Goal: Find specific page/section: Find specific page/section

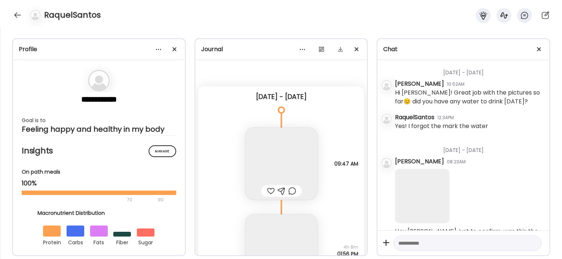
scroll to position [4, 0]
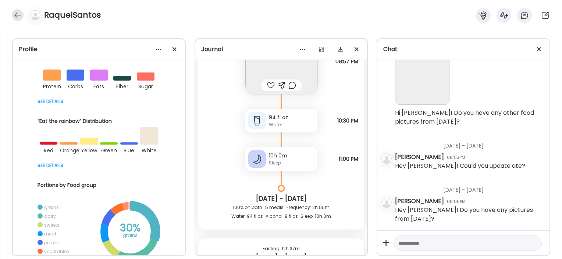
click at [18, 16] on div at bounding box center [18, 15] width 12 height 12
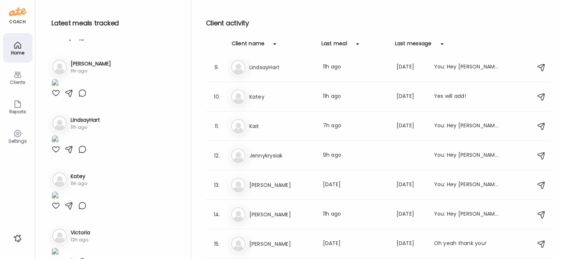
scroll to position [240, 0]
click at [273, 160] on div "Je Jennykrysiak Last meal: 9h ago You: Hey [PERSON_NAME]! Reminder to add in sl…" at bounding box center [379, 156] width 298 height 16
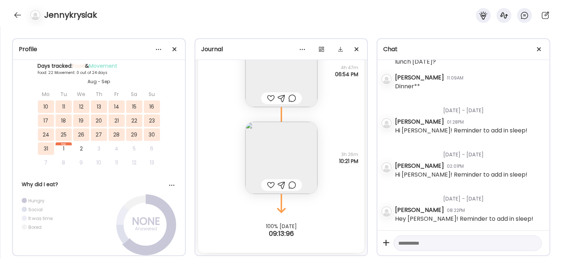
scroll to position [18169, 0]
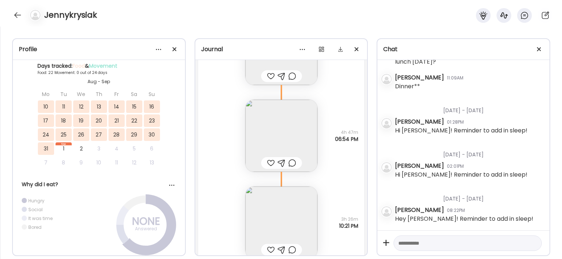
click at [291, 215] on img at bounding box center [281, 222] width 72 height 72
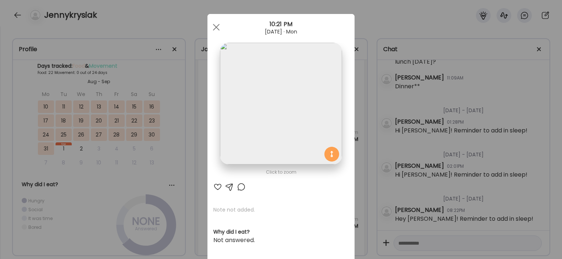
click at [191, 164] on div "Ate Coach Dashboard Wahoo! It’s official Take a moment to set up your Coach Pro…" at bounding box center [281, 129] width 562 height 259
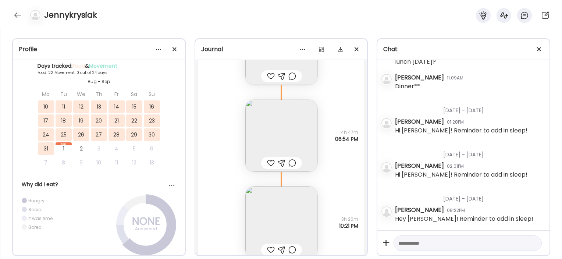
scroll to position [18126, 0]
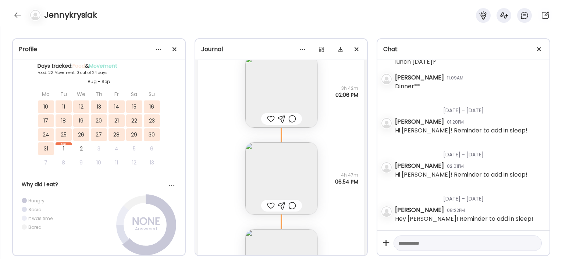
click at [261, 164] on img at bounding box center [281, 178] width 72 height 72
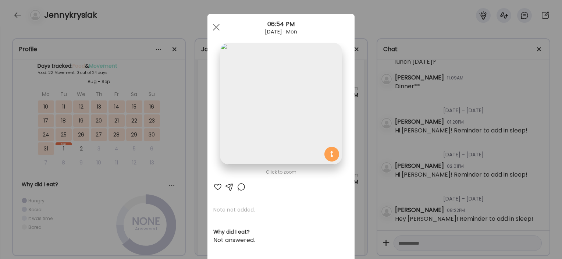
click at [199, 134] on div "Ate Coach Dashboard Wahoo! It’s official Take a moment to set up your Coach Pro…" at bounding box center [281, 129] width 562 height 259
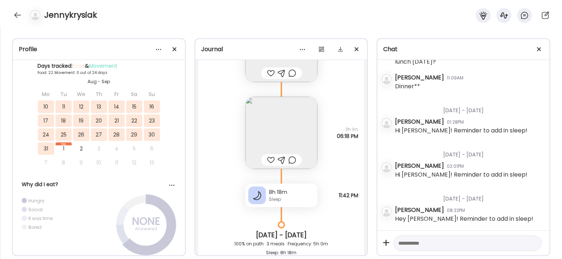
scroll to position [17707, 0]
click at [255, 131] on img at bounding box center [281, 133] width 72 height 72
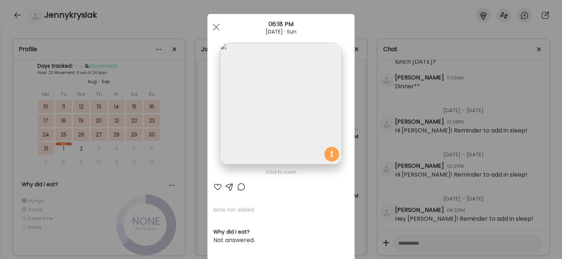
click at [193, 154] on div "Ate Coach Dashboard Wahoo! It’s official Take a moment to set up your Coach Pro…" at bounding box center [281, 129] width 562 height 259
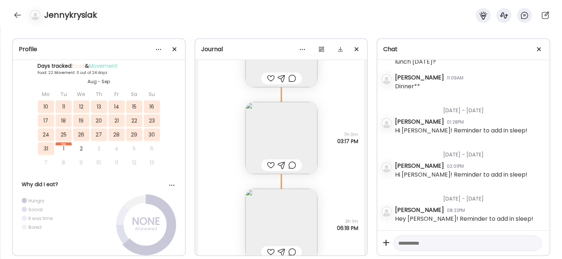
scroll to position [17608, 0]
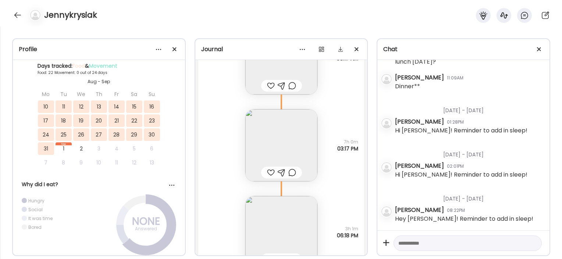
click at [278, 153] on img at bounding box center [281, 145] width 72 height 72
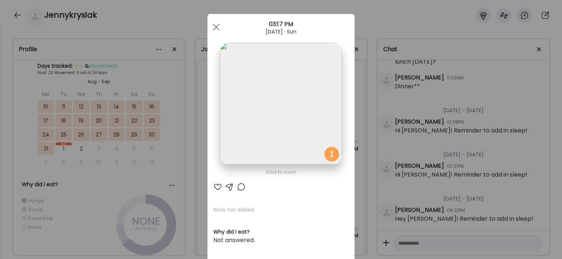
click at [174, 223] on div "Ate Coach Dashboard Wahoo! It’s official Take a moment to set up your Coach Pro…" at bounding box center [281, 129] width 562 height 259
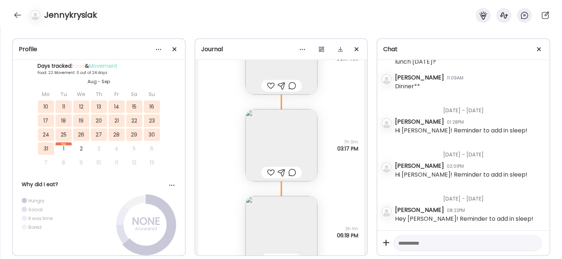
scroll to position [17515, 0]
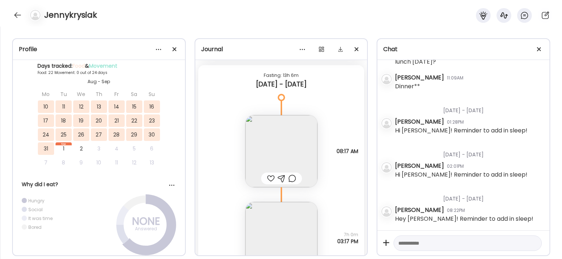
click at [257, 151] on img at bounding box center [281, 151] width 72 height 72
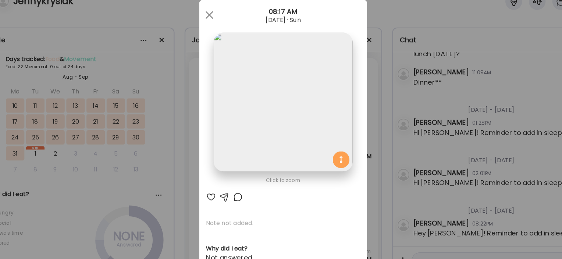
click at [180, 180] on div "Ate Coach Dashboard Wahoo! It’s official Take a moment to set up your Coach Pro…" at bounding box center [281, 129] width 562 height 259
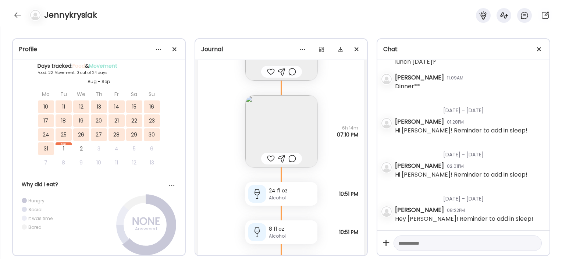
scroll to position [17202, 0]
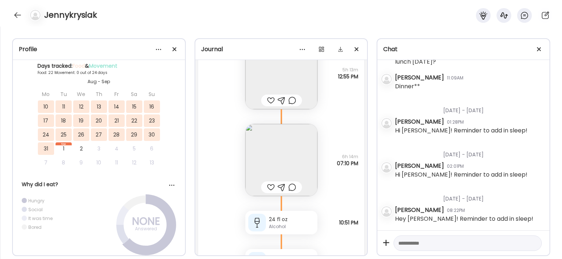
click at [268, 152] on img at bounding box center [281, 160] width 72 height 72
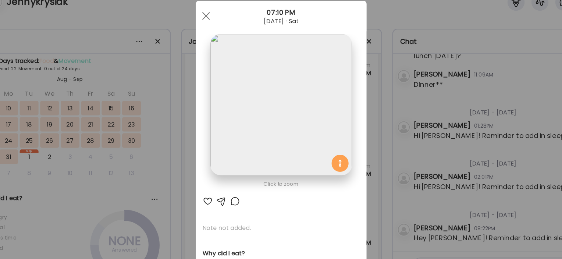
click at [197, 175] on div "Ate Coach Dashboard Wahoo! It’s official Take a moment to set up your Coach Pro…" at bounding box center [281, 129] width 562 height 259
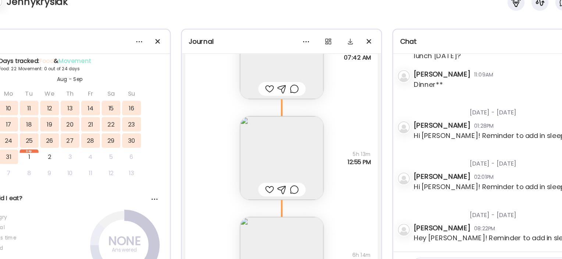
scroll to position [17125, 0]
click at [264, 136] on img at bounding box center [281, 150] width 72 height 72
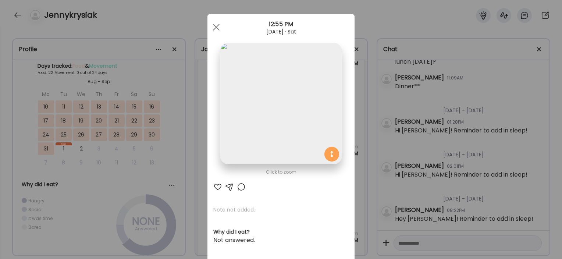
click at [187, 199] on div "Ate Coach Dashboard Wahoo! It’s official Take a moment to set up your Coach Pro…" at bounding box center [281, 129] width 562 height 259
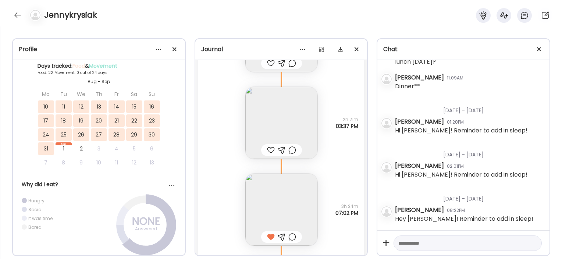
scroll to position [16751, 0]
click at [280, 108] on img at bounding box center [281, 123] width 72 height 72
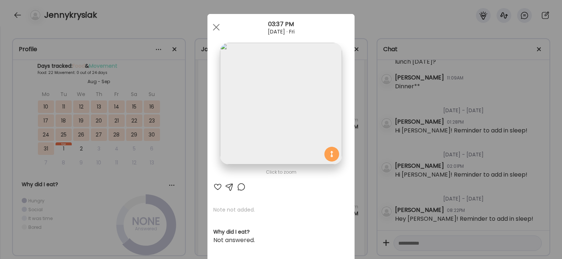
click at [176, 194] on div "Ate Coach Dashboard Wahoo! It’s official Take a moment to set up your Coach Pro…" at bounding box center [281, 129] width 562 height 259
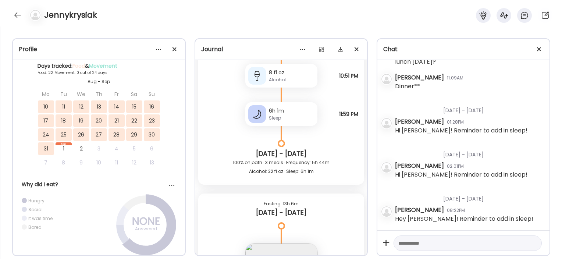
scroll to position [17263, 0]
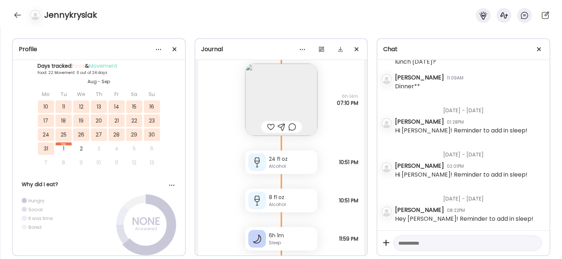
click at [275, 163] on div "Alcohol" at bounding box center [292, 166] width 46 height 7
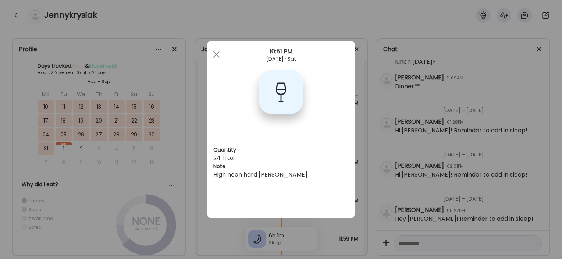
scroll to position [0, 0]
click at [192, 242] on div "Ate Coach Dashboard Wahoo! It’s official Take a moment to set up your Coach Pro…" at bounding box center [281, 129] width 562 height 259
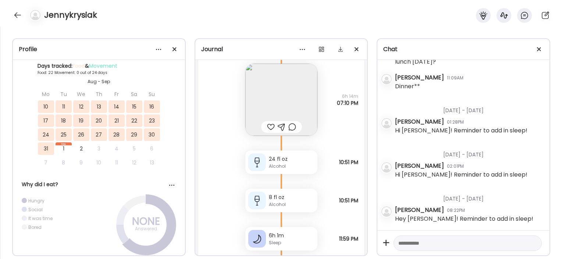
scroll to position [553, 0]
